Goal: Entertainment & Leisure: Consume media (video, audio)

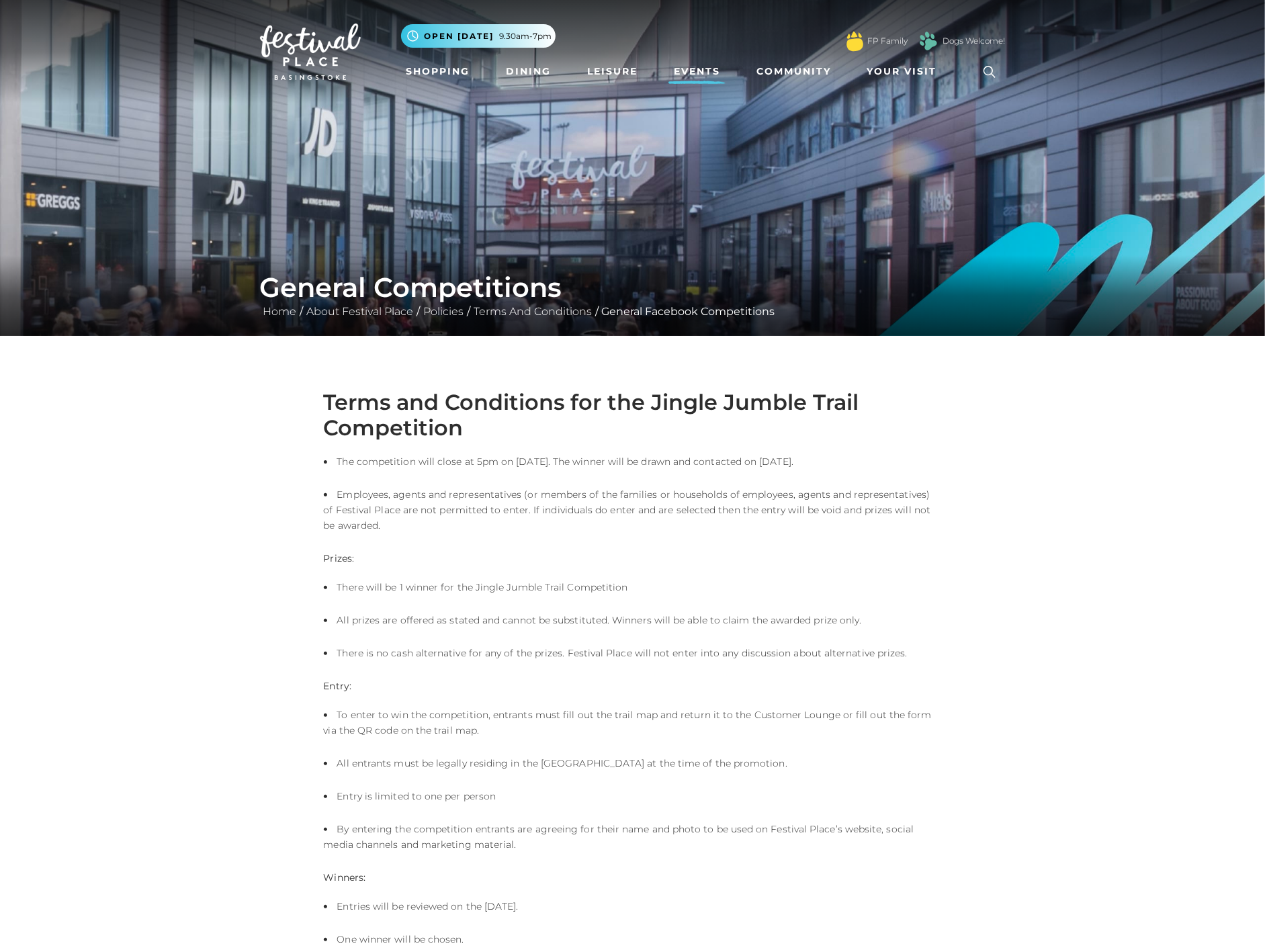
click at [703, 75] on link "Events" at bounding box center [697, 72] width 57 height 25
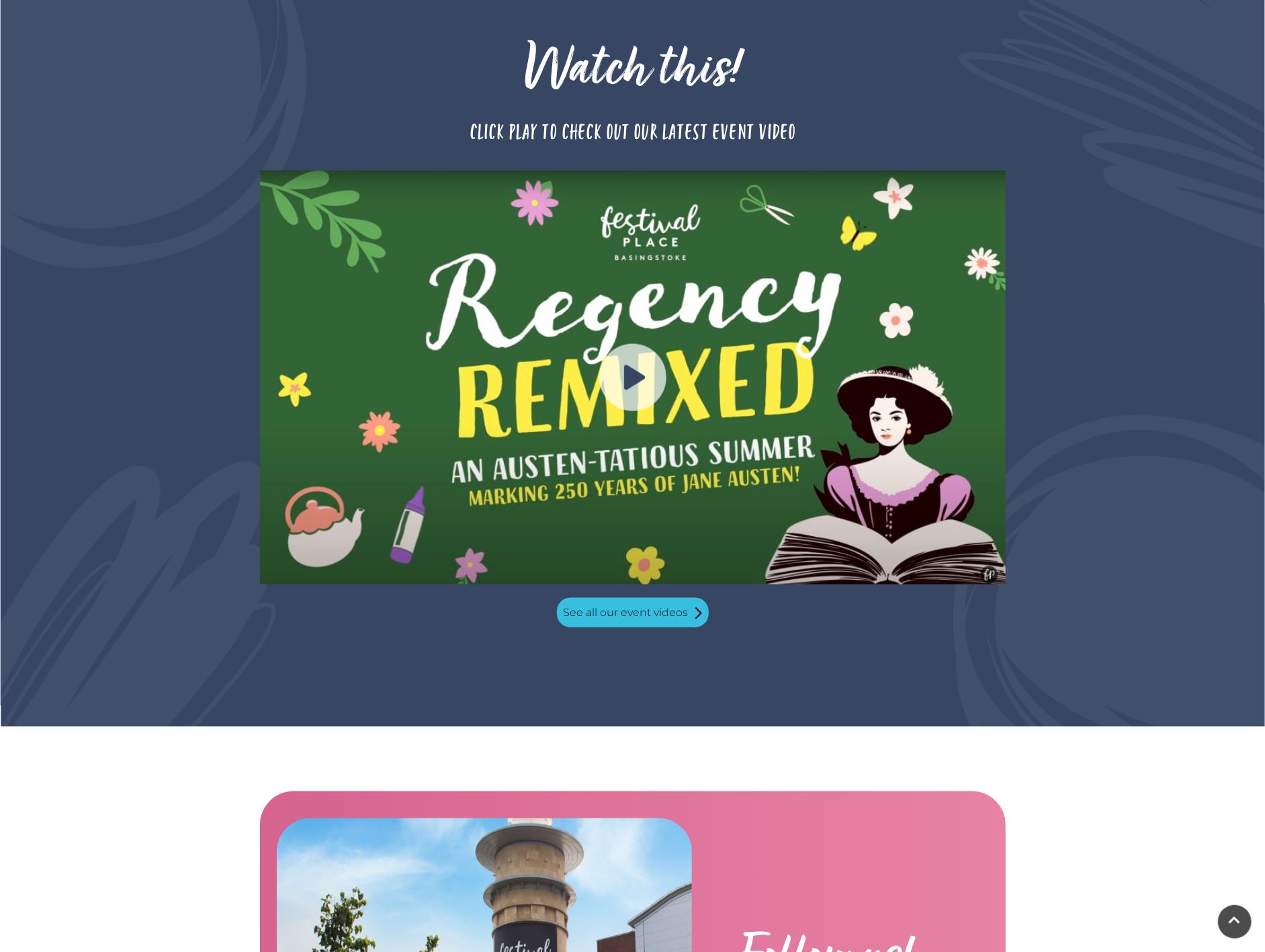
scroll to position [1176, 0]
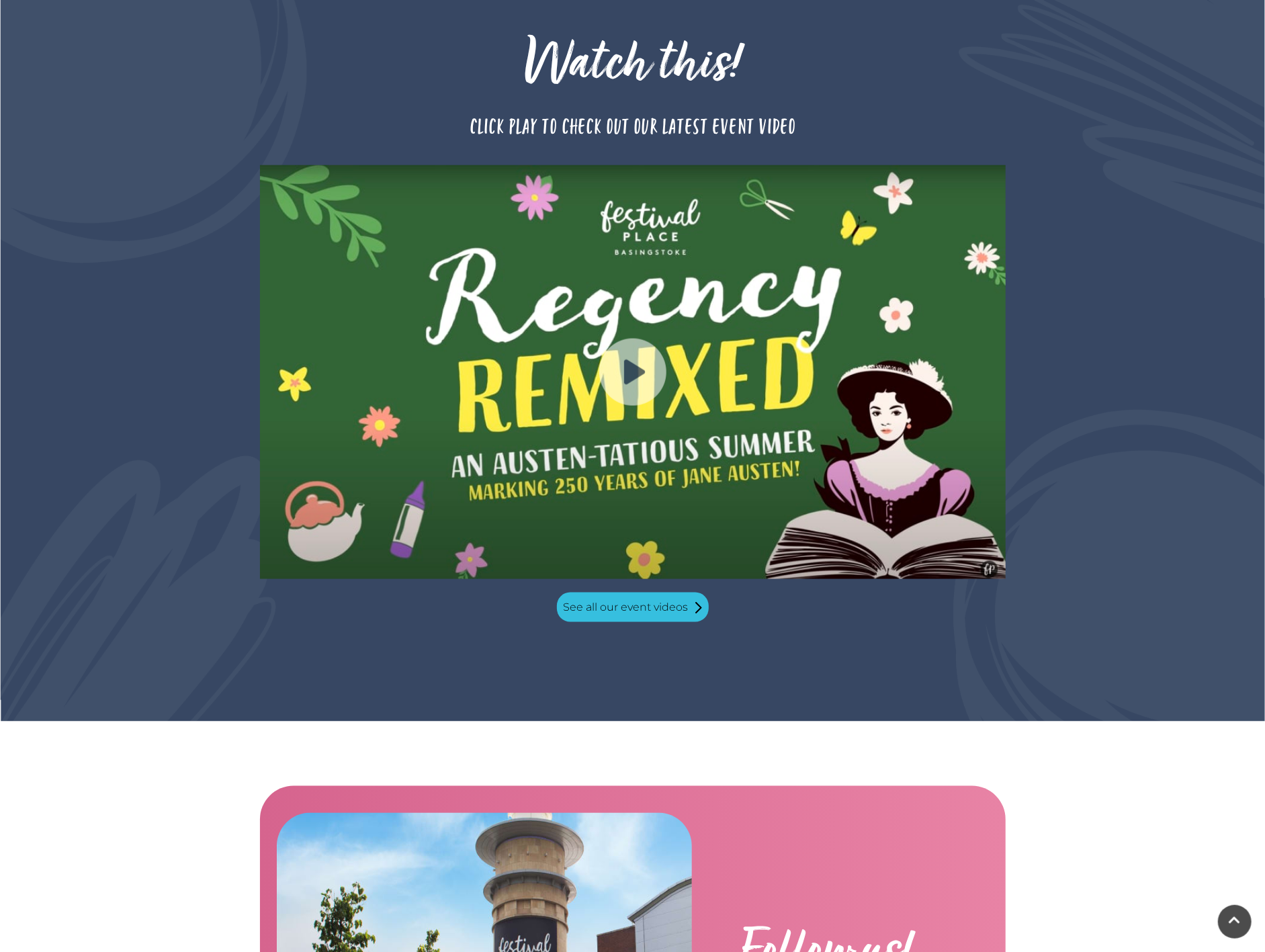
click at [633, 349] on img at bounding box center [633, 372] width 67 height 67
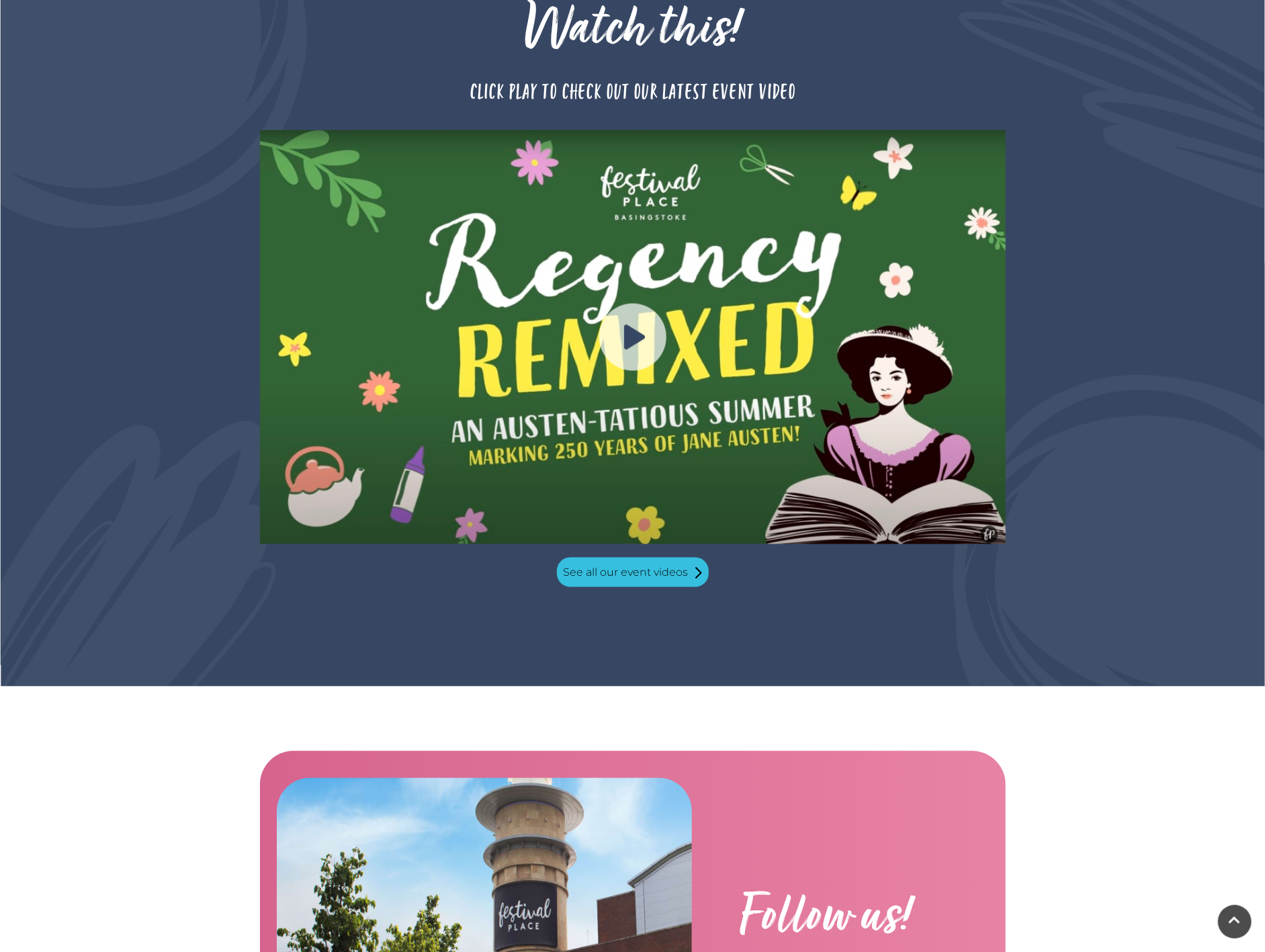
scroll to position [1211, 0]
click at [700, 440] on img at bounding box center [633, 337] width 746 height 414
